Goal: Transaction & Acquisition: Book appointment/travel/reservation

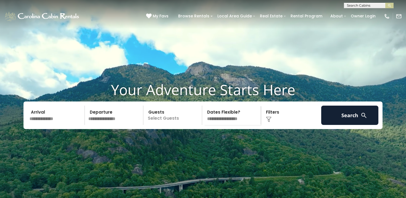
click at [57, 120] on input "text" at bounding box center [56, 115] width 57 height 19
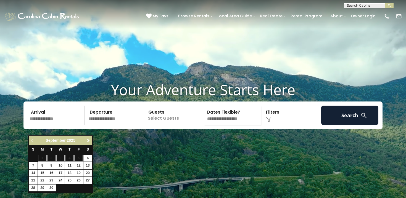
click at [85, 141] on link "Next" at bounding box center [88, 140] width 7 height 7
click at [88, 143] on link "Next" at bounding box center [88, 140] width 7 height 7
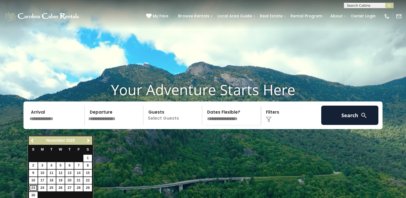
click at [32, 189] on link "23" at bounding box center [33, 188] width 9 height 7
type input "********"
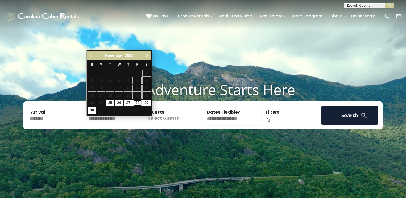
click at [138, 104] on link "28" at bounding box center [137, 103] width 9 height 7
type input "********"
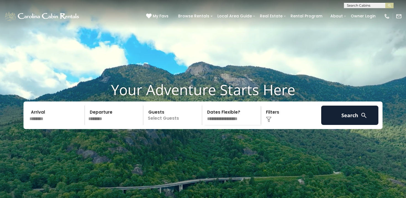
click at [181, 120] on p "Select Guests" at bounding box center [173, 115] width 57 height 19
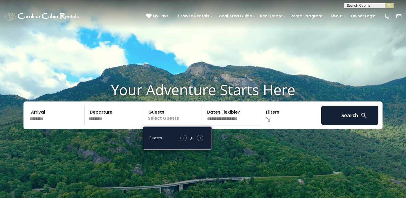
click at [200, 141] on span "+" at bounding box center [200, 138] width 2 height 6
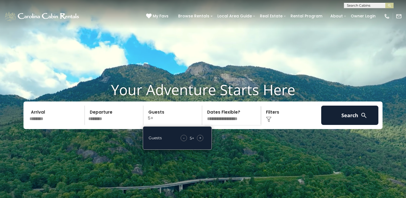
click at [200, 141] on span "+" at bounding box center [200, 138] width 2 height 6
click at [235, 125] on select "**********" at bounding box center [232, 115] width 57 height 19
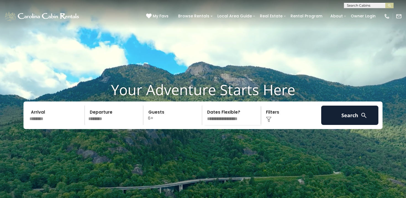
select select "*"
click at [204, 116] on select "**********" at bounding box center [232, 115] width 57 height 19
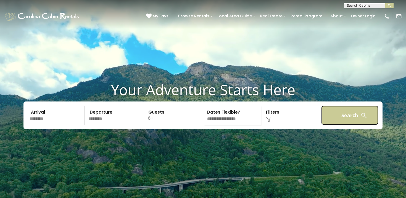
click at [334, 124] on button "Search" at bounding box center [349, 115] width 57 height 19
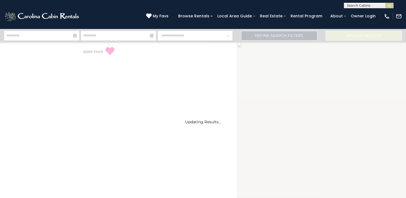
select select "*"
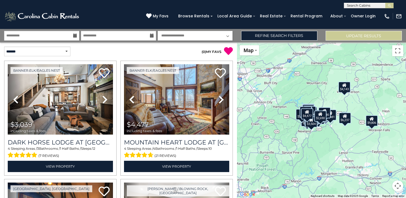
click at [351, 136] on div "$3,039 $4,477 $3,362 $2,986 $3,996 $3,274 $9,806 $6,237 $1,925 $1,315 $4,286 $5…" at bounding box center [321, 121] width 169 height 156
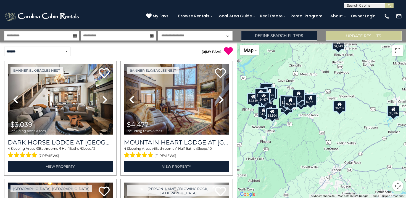
click at [331, 139] on div "$3,039 $4,477 $3,362 $2,986 $3,996 $3,274 $9,806 $6,237 $1,925 $1,315 $4,286 $5…" at bounding box center [321, 121] width 169 height 156
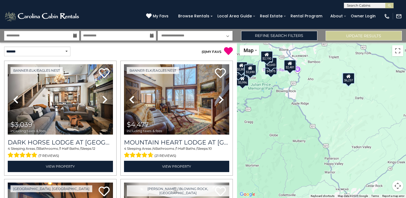
click at [285, 117] on div "$3,039 $4,477 $3,362 $2,986 $3,996 $3,274 $9,806 $6,237 $1,925 $1,315 $4,286 $5…" at bounding box center [321, 121] width 169 height 156
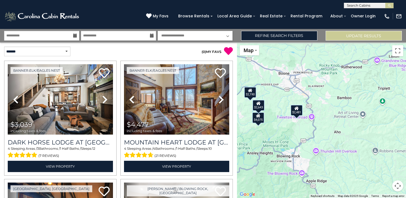
drag, startPoint x: 273, startPoint y: 90, endPoint x: 274, endPoint y: 181, distance: 90.9
click at [274, 181] on div "$3,039 $4,477 $3,362 $2,986 $3,996 $3,274 $9,806 $6,237 $1,925 $1,315 $4,286 $5…" at bounding box center [321, 121] width 169 height 156
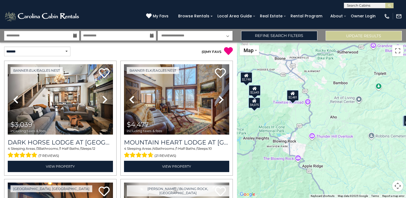
drag, startPoint x: 287, startPoint y: 162, endPoint x: 282, endPoint y: 141, distance: 20.8
click at [282, 141] on div "$3,039 $4,477 $3,362 $2,986 $3,996 $3,274 $9,806 $6,237 $1,925 $1,315 $4,286 $5…" at bounding box center [321, 121] width 169 height 156
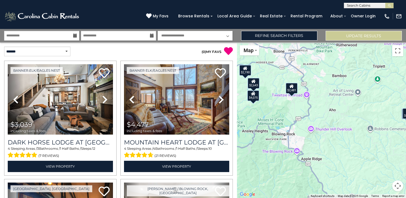
click at [282, 141] on div "$3,039 $4,477 $3,362 $2,986 $3,996 $3,274 $9,806 $6,237 $1,925 $1,315 $4,286 $5…" at bounding box center [321, 121] width 169 height 156
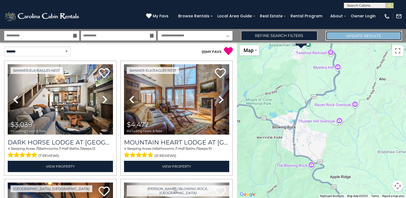
click at [338, 35] on button "Update Results" at bounding box center [364, 36] width 76 height 10
drag, startPoint x: 291, startPoint y: 110, endPoint x: 306, endPoint y: 111, distance: 15.2
click at [306, 111] on div "$3,039 $4,477 $3,362 $2,986 $3,996 $3,274 $9,806 $6,237 $1,925 $1,315 $4,286 $5…" at bounding box center [321, 121] width 169 height 156
